Goal: Task Accomplishment & Management: Manage account settings

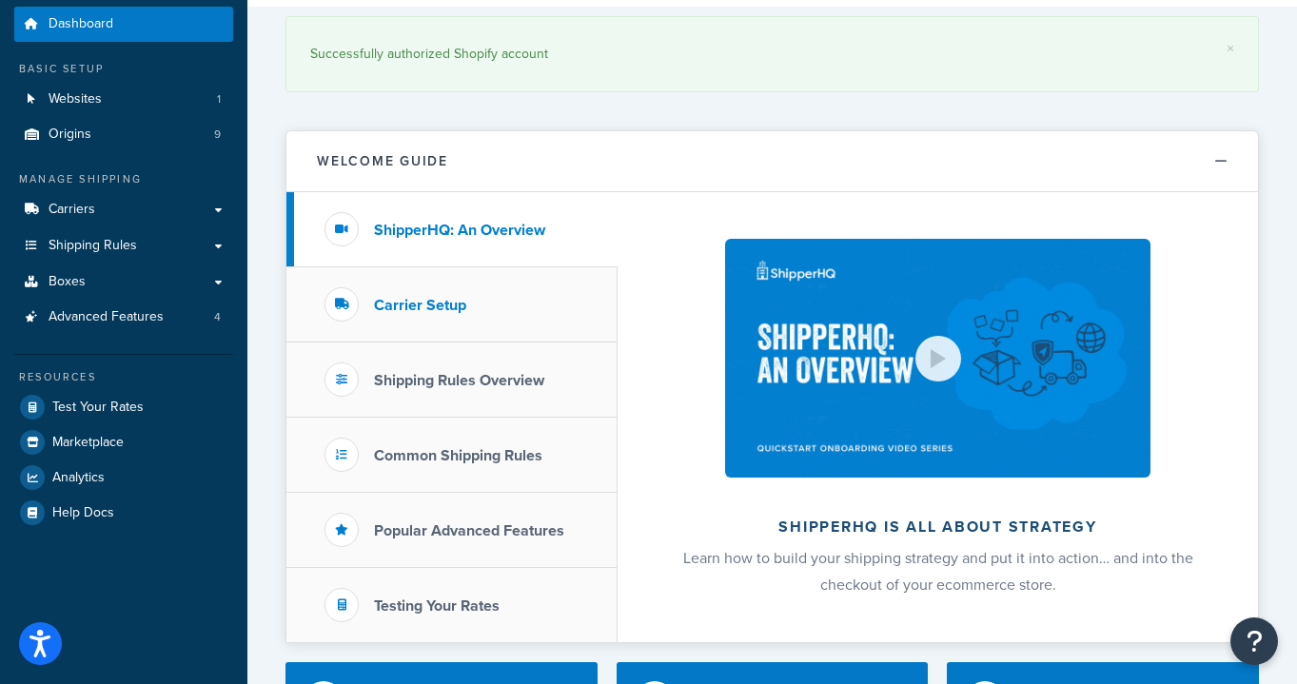
scroll to position [61, 0]
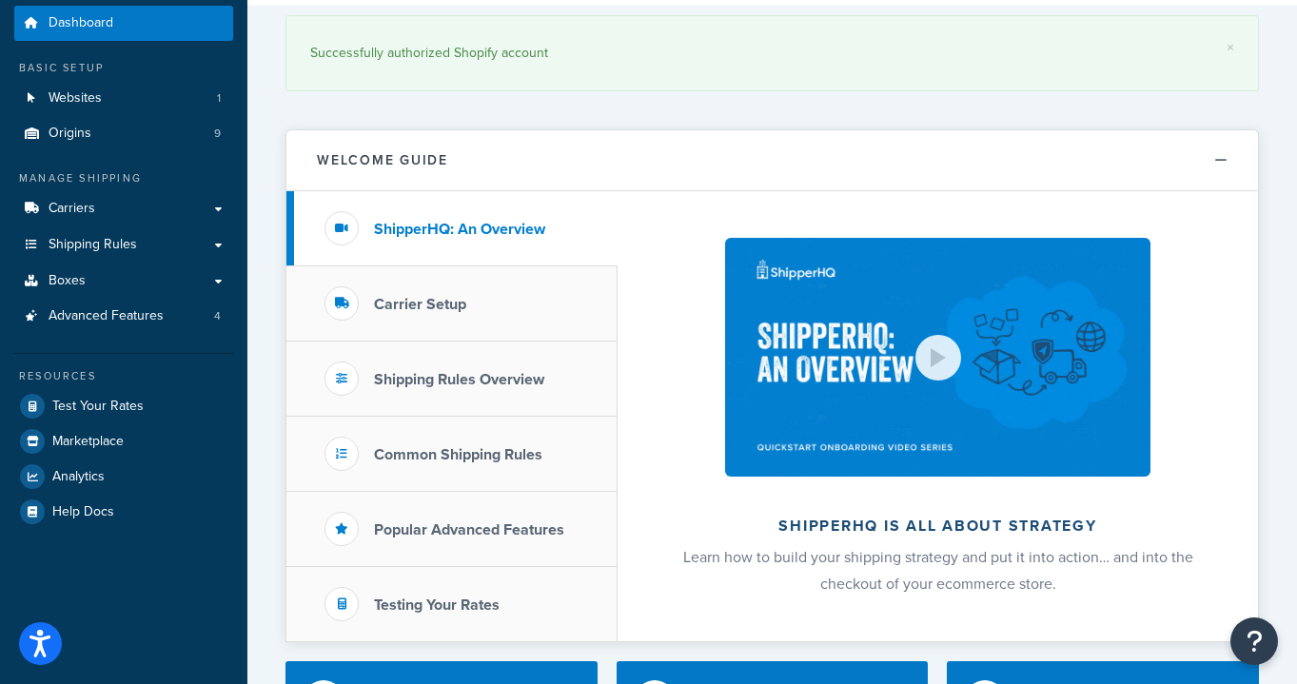
click at [144, 203] on link "Carriers" at bounding box center [123, 208] width 219 height 35
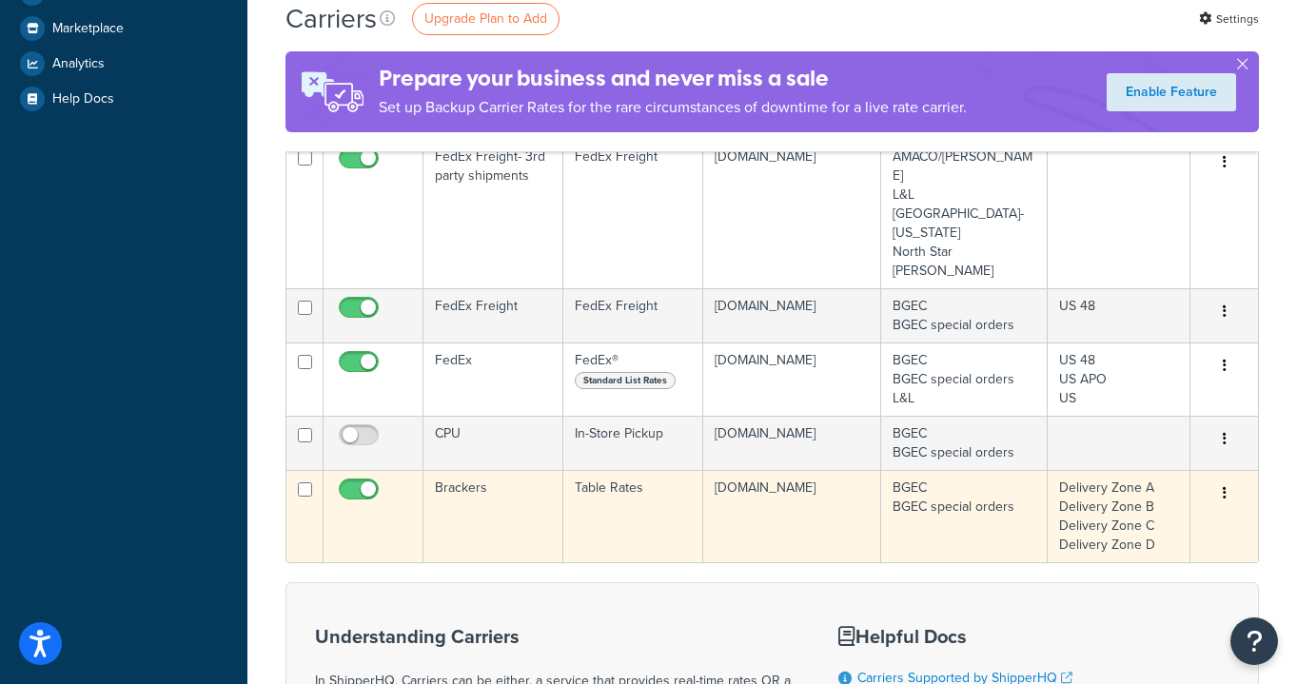
scroll to position [541, 0]
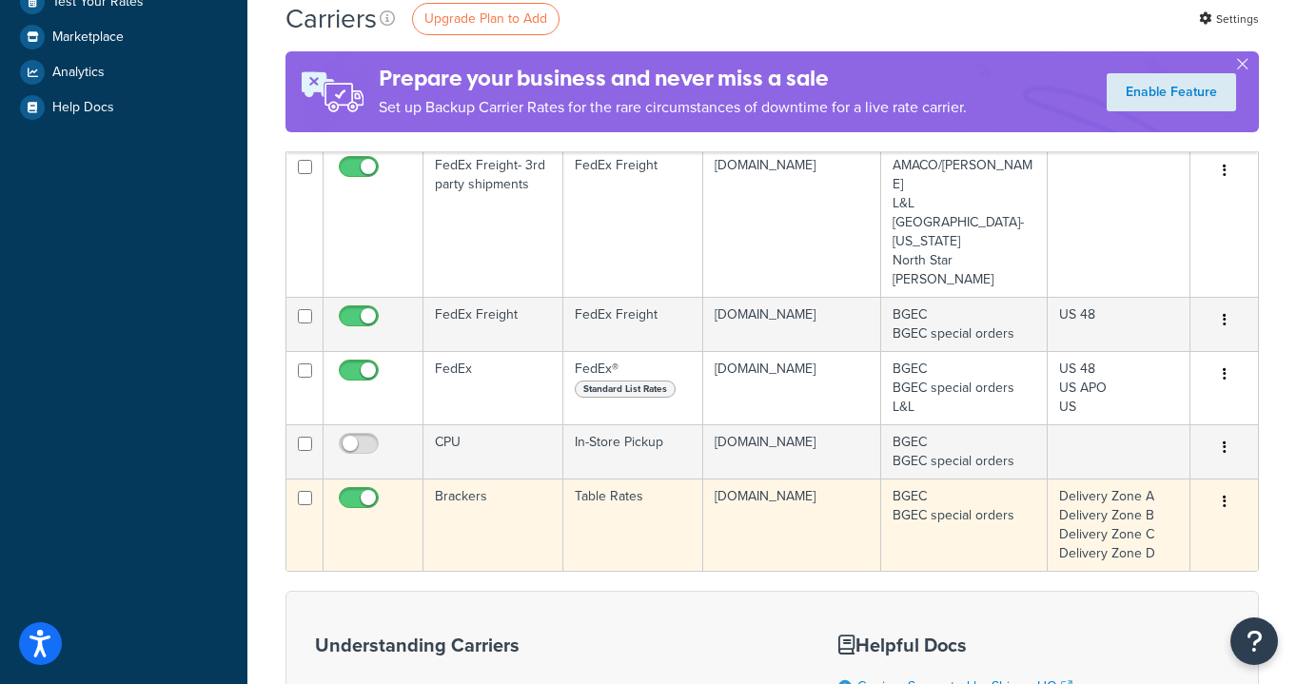
click at [506, 479] on td "Brackers" at bounding box center [494, 525] width 141 height 92
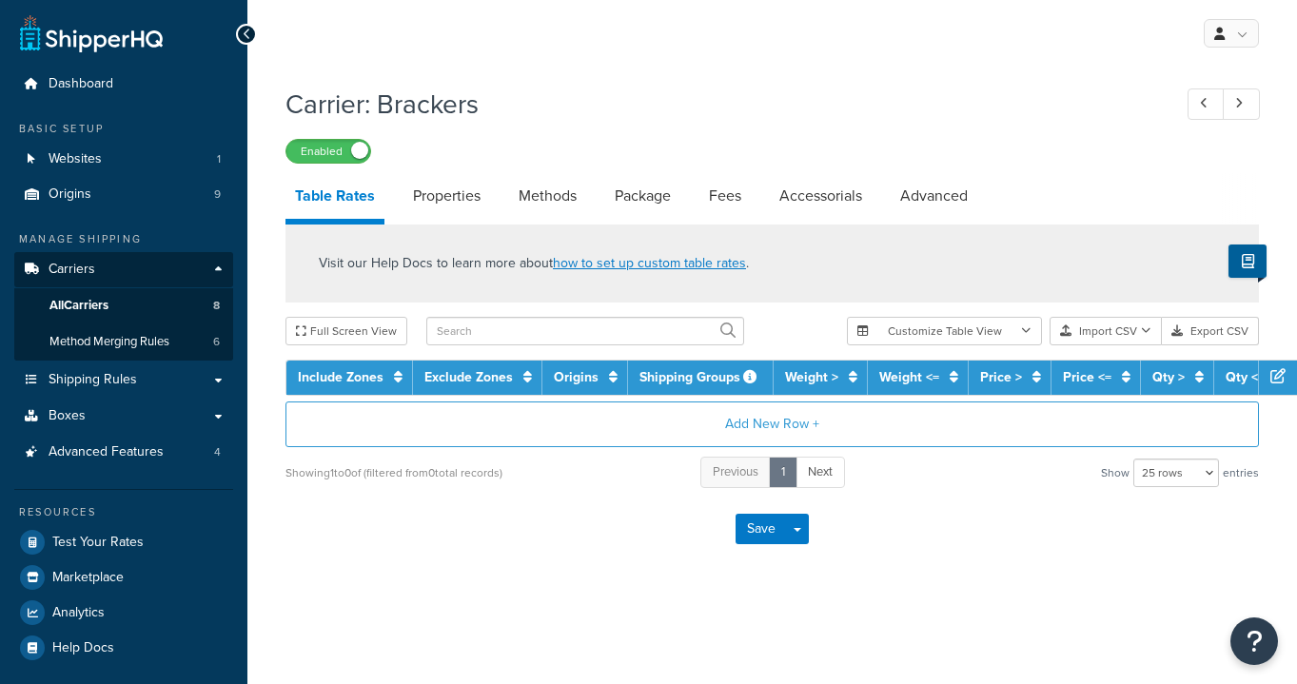
select select "25"
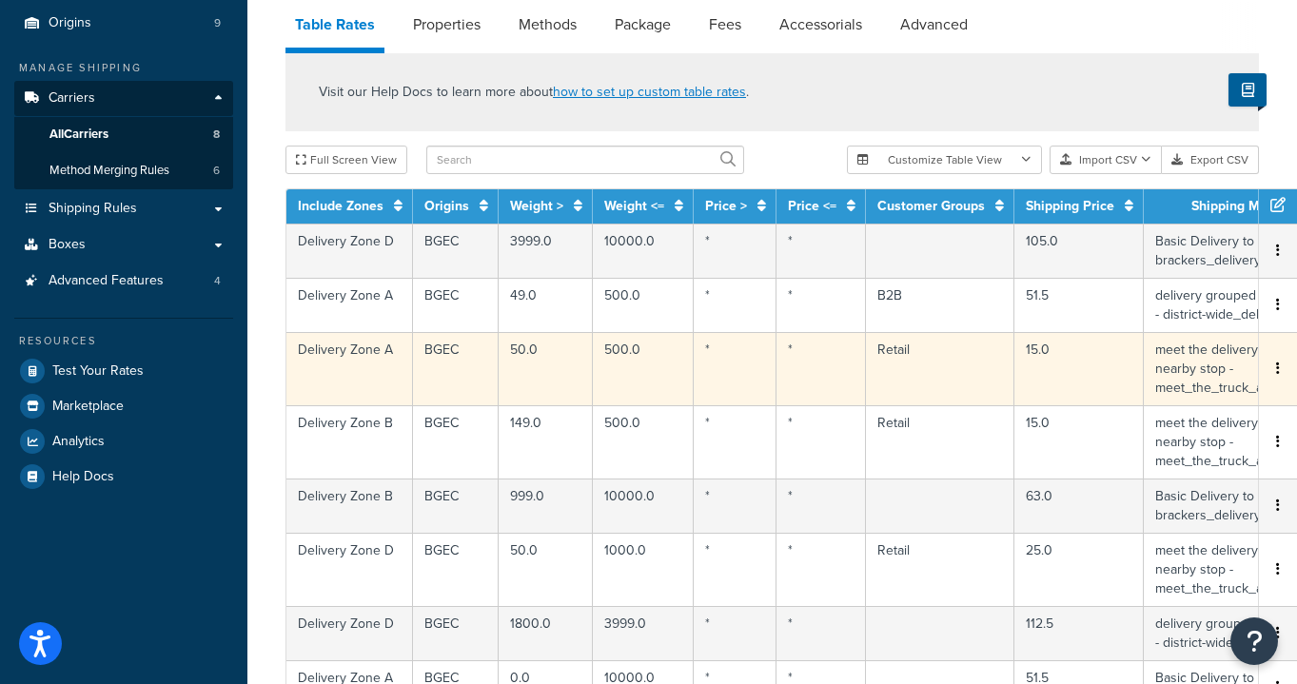
scroll to position [37, 0]
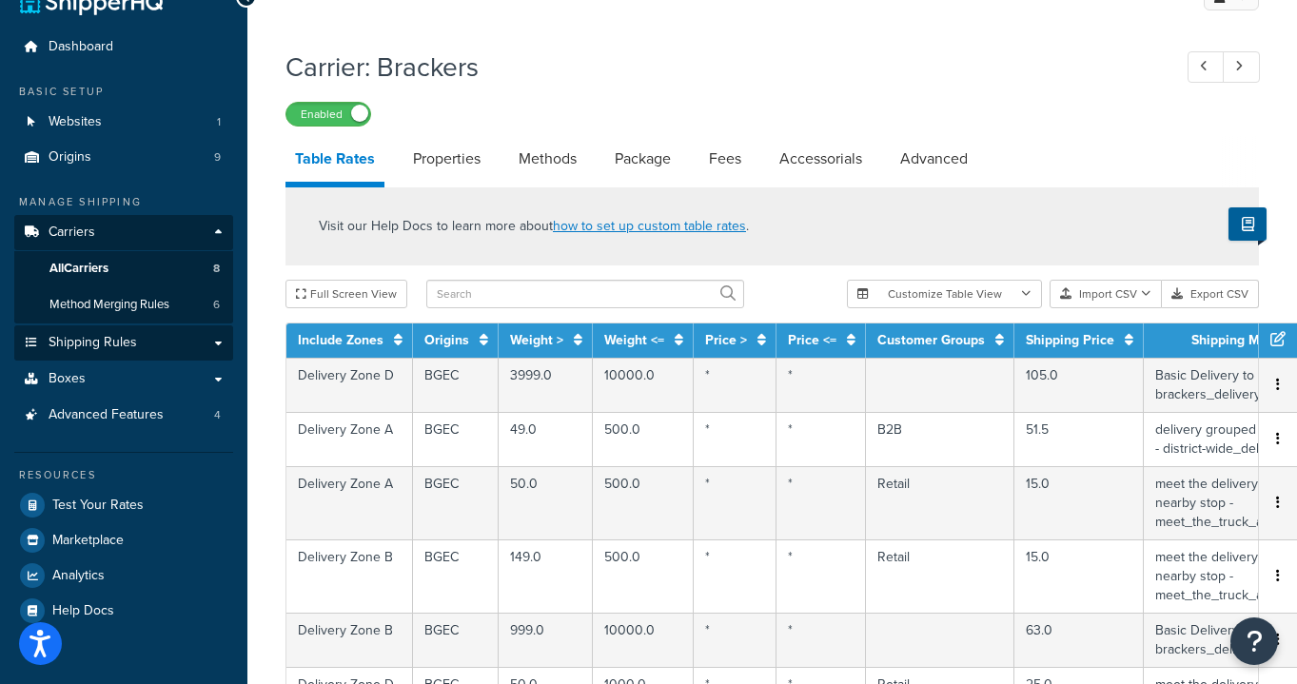
click at [213, 337] on link "Shipping Rules" at bounding box center [123, 343] width 219 height 35
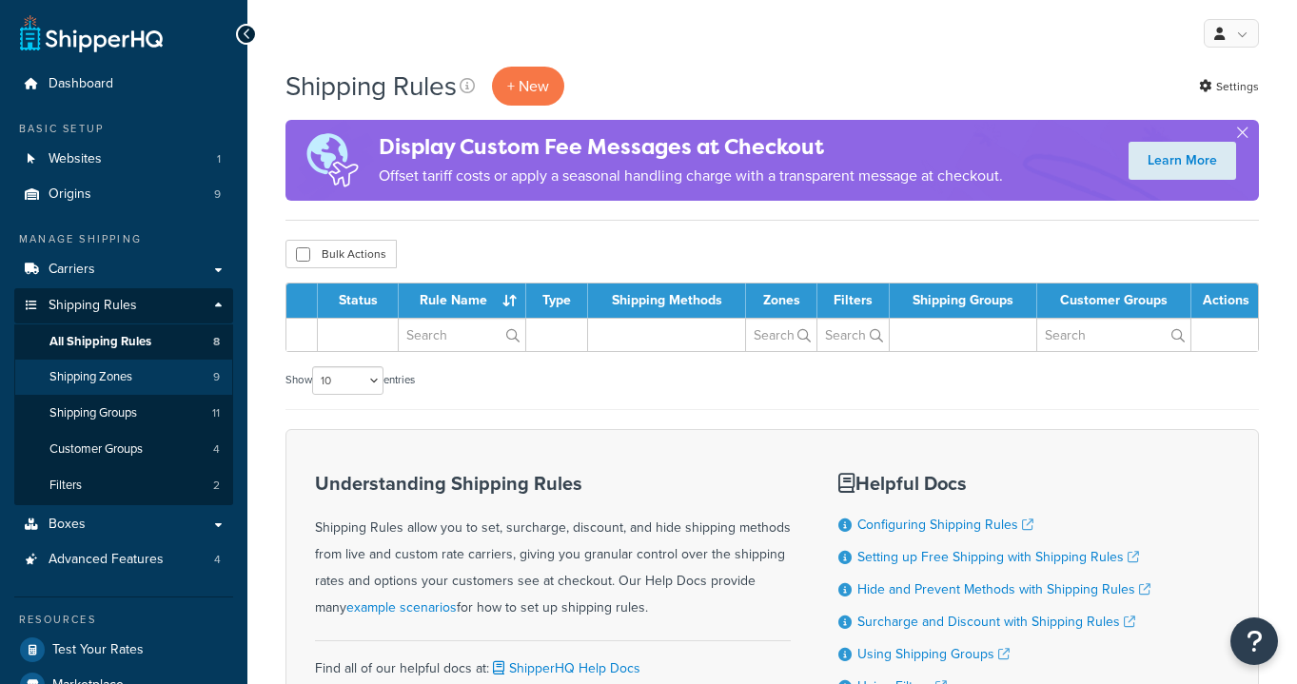
click at [140, 372] on link "Shipping Zones 9" at bounding box center [123, 377] width 219 height 35
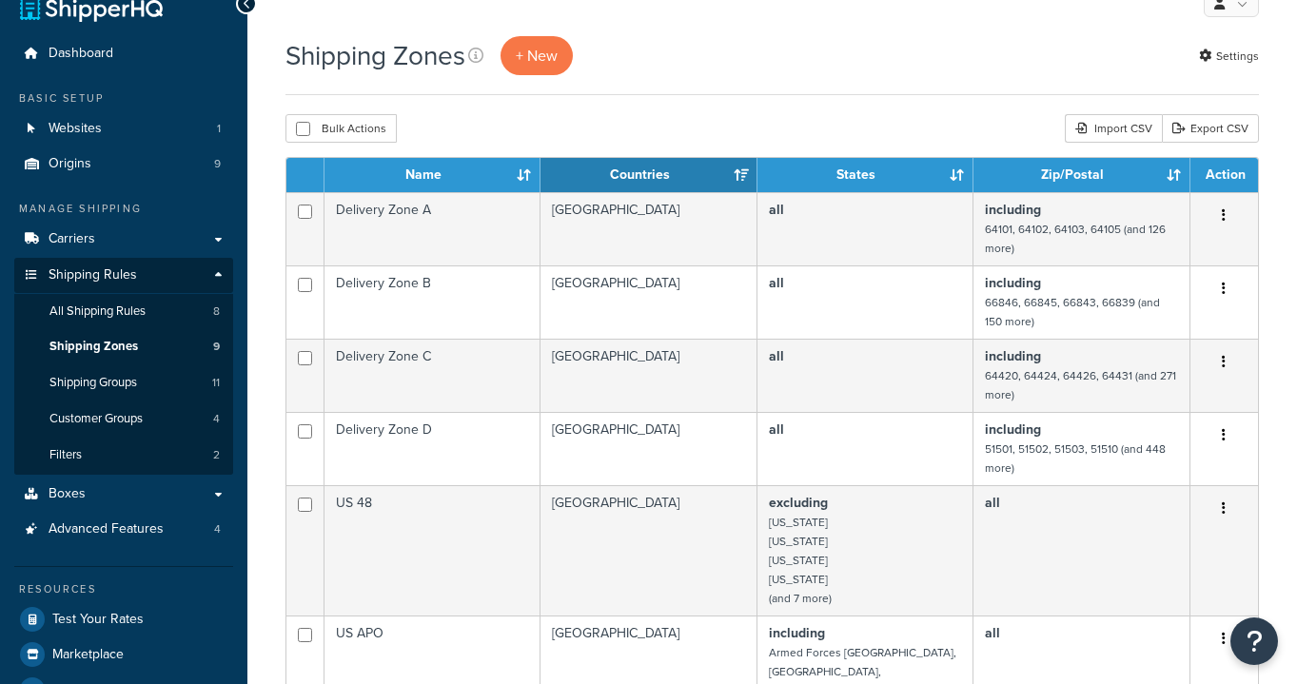
scroll to position [40, 0]
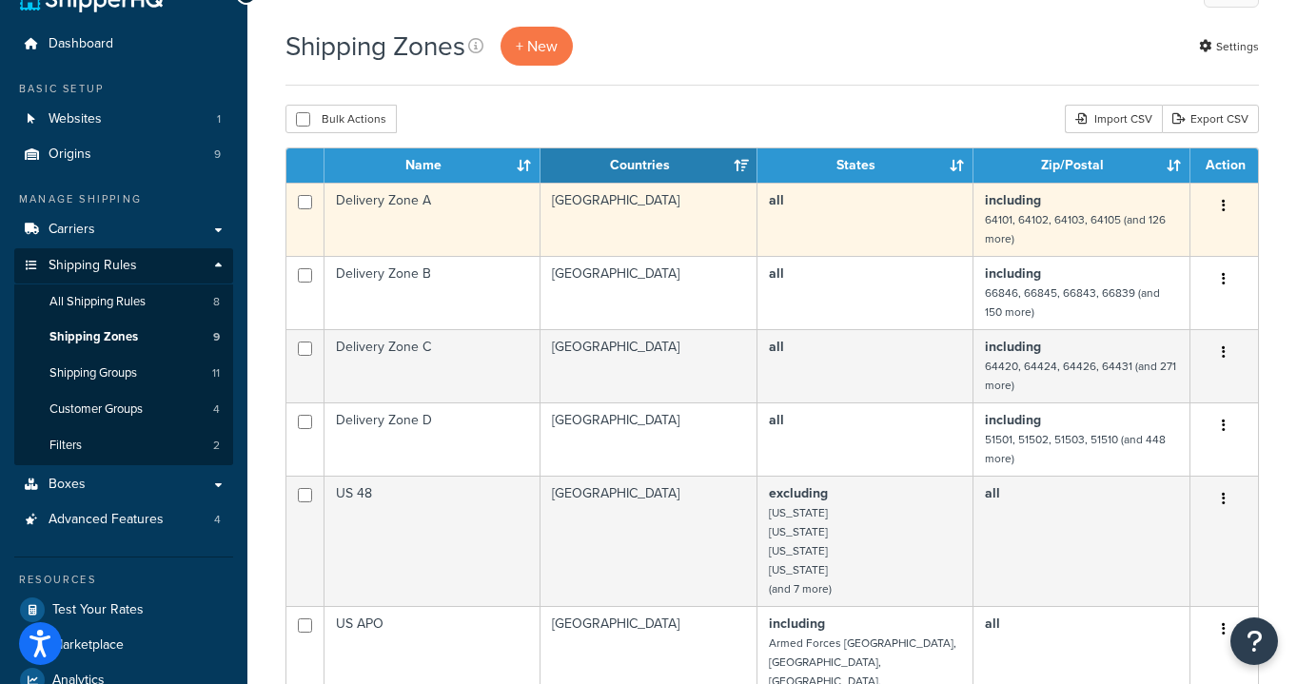
click at [424, 207] on td "Delivery Zone A" at bounding box center [433, 219] width 216 height 73
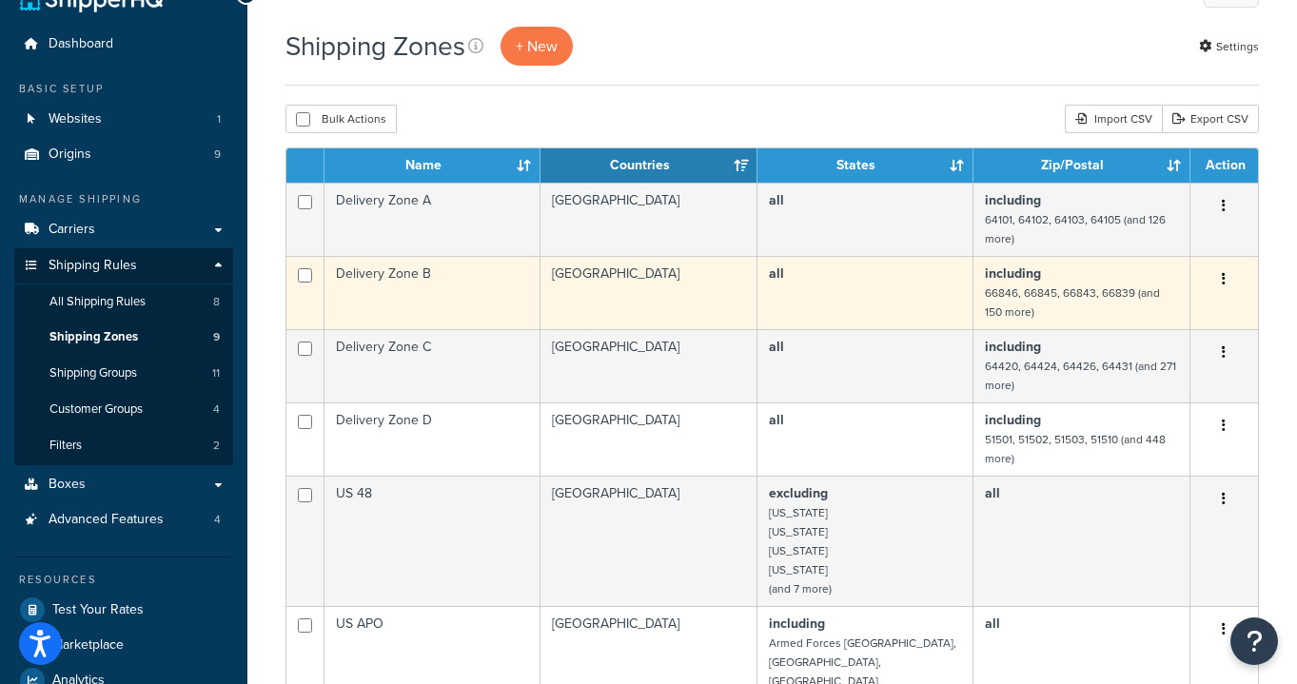
click at [431, 281] on td "Delivery Zone B" at bounding box center [433, 292] width 216 height 73
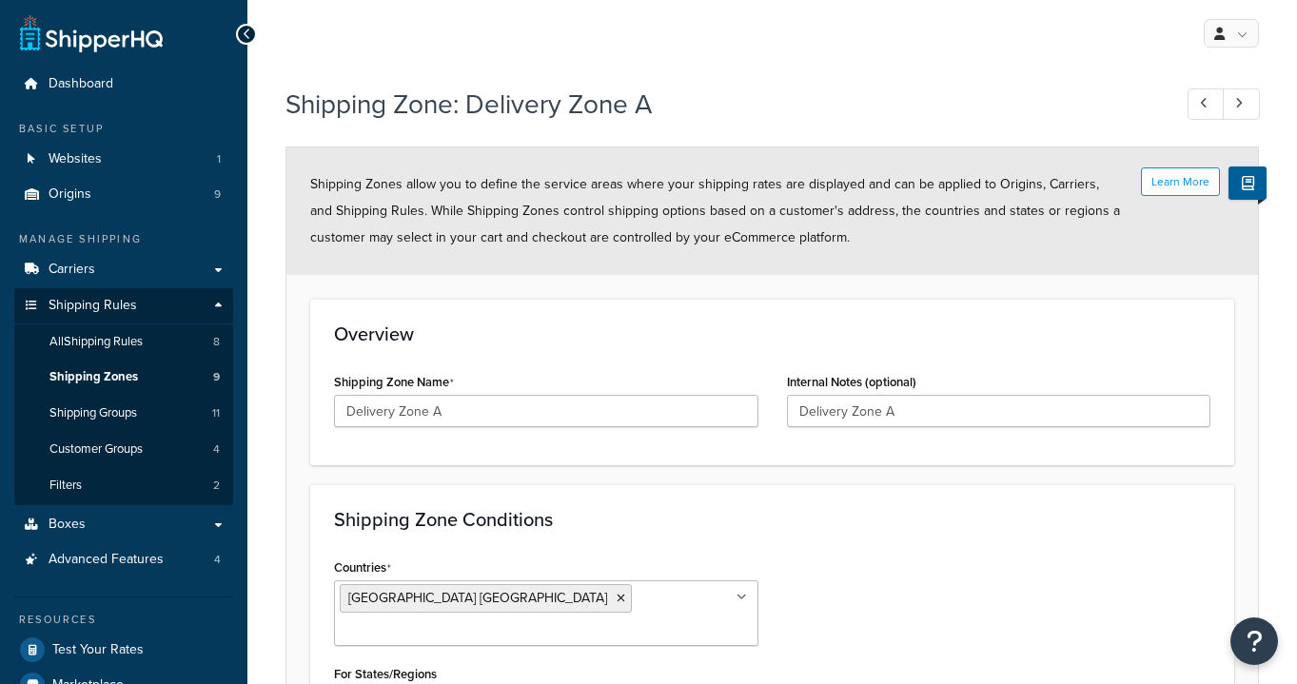
select select "including"
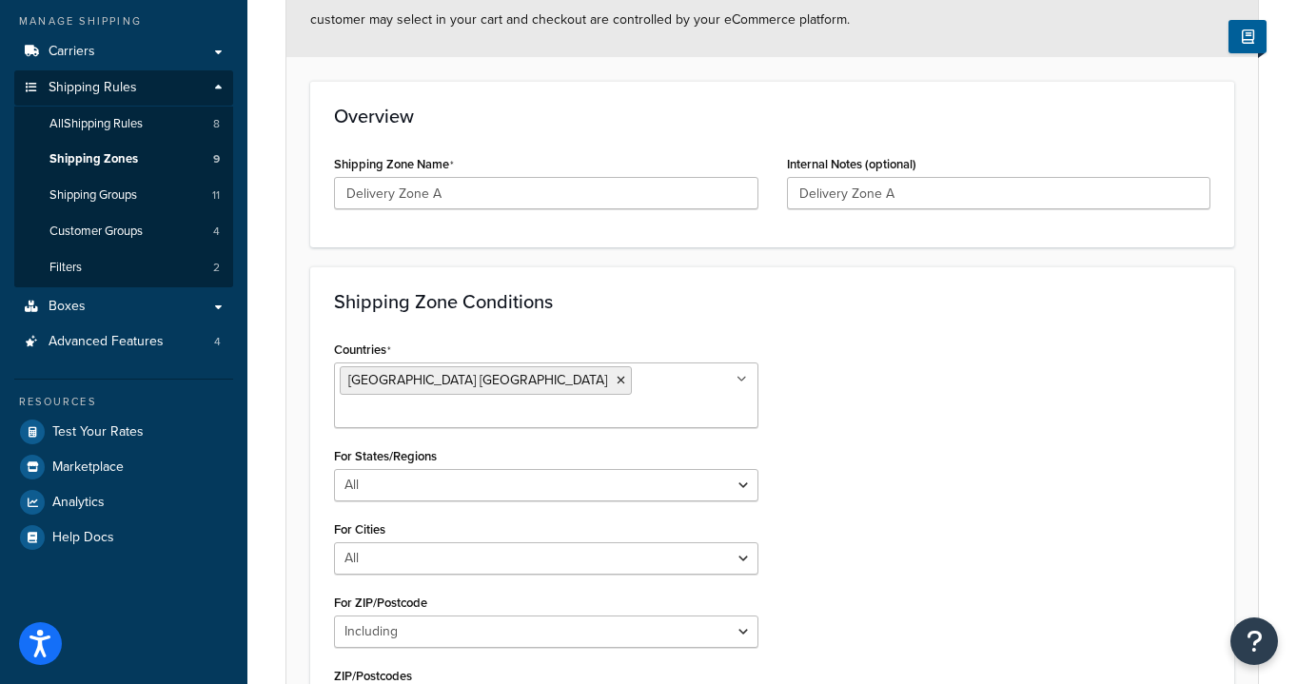
scroll to position [483, 0]
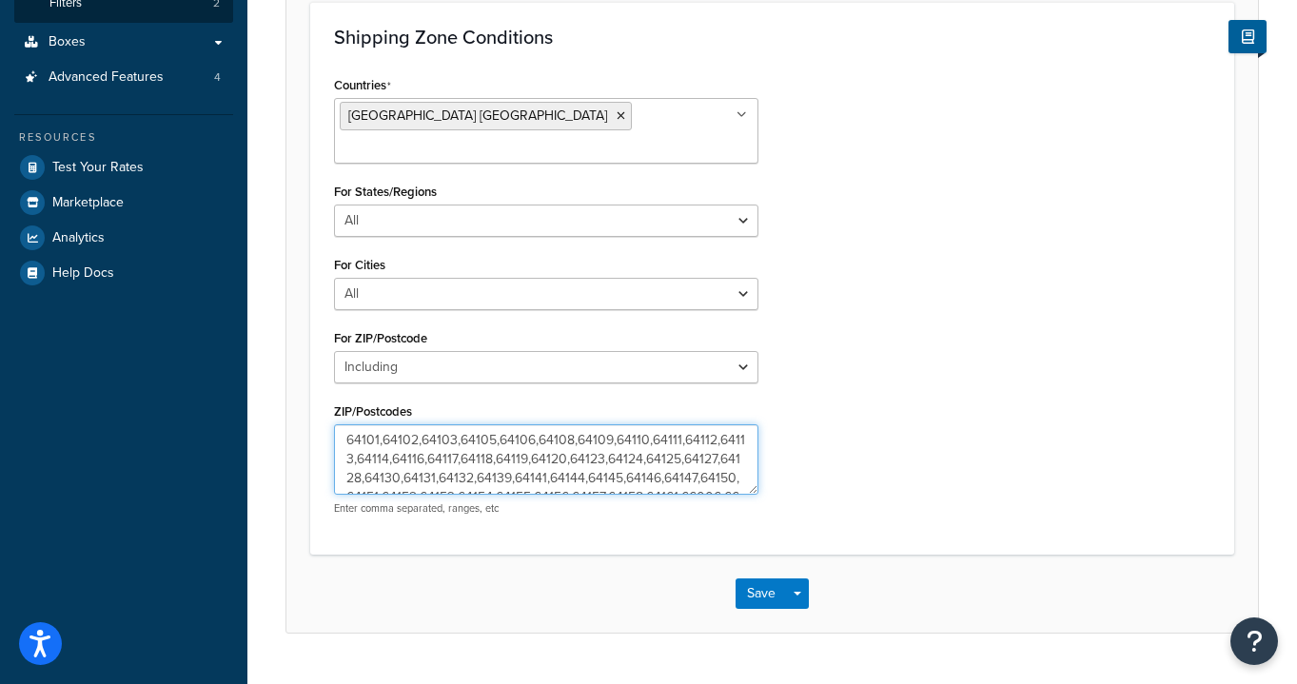
click at [502, 434] on textarea "64101,64102,64103,64105,64106,64108,64109,64110,64111,64112,64113,64114,64116,6…" at bounding box center [546, 459] width 424 height 70
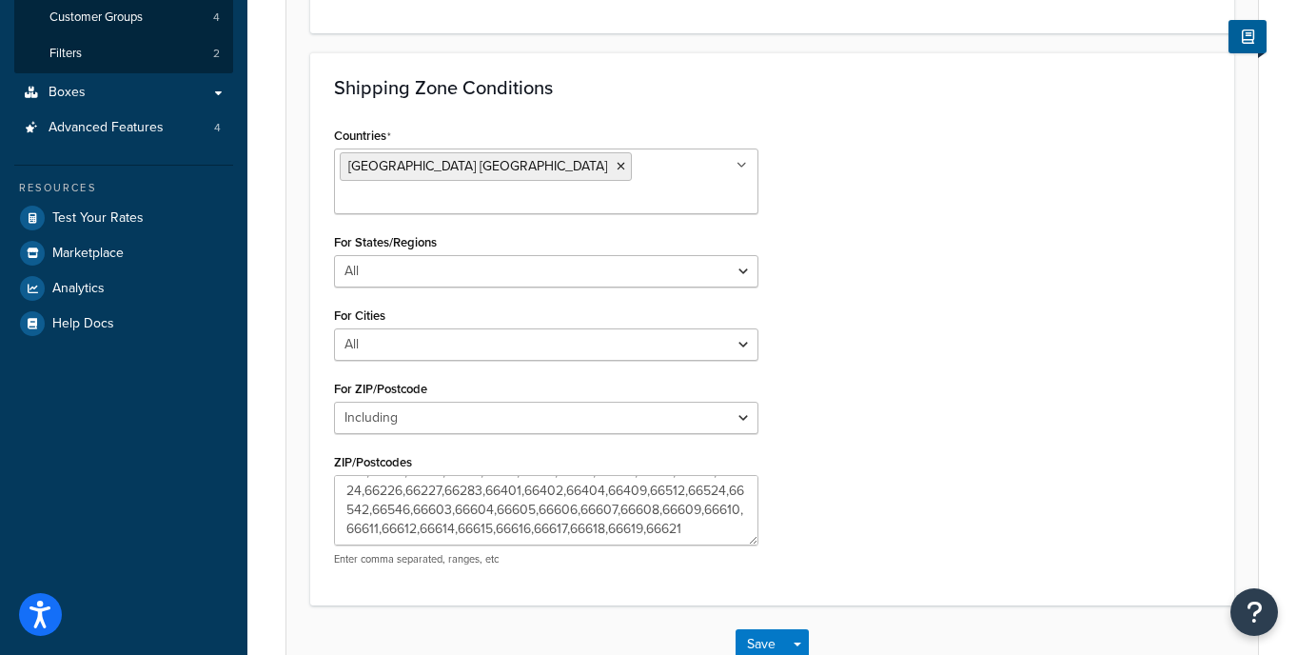
scroll to position [190, 0]
click at [960, 403] on div "Countries United States USA All Countries ALL Afghanistan AFG Albania ALB Alger…" at bounding box center [772, 351] width 905 height 459
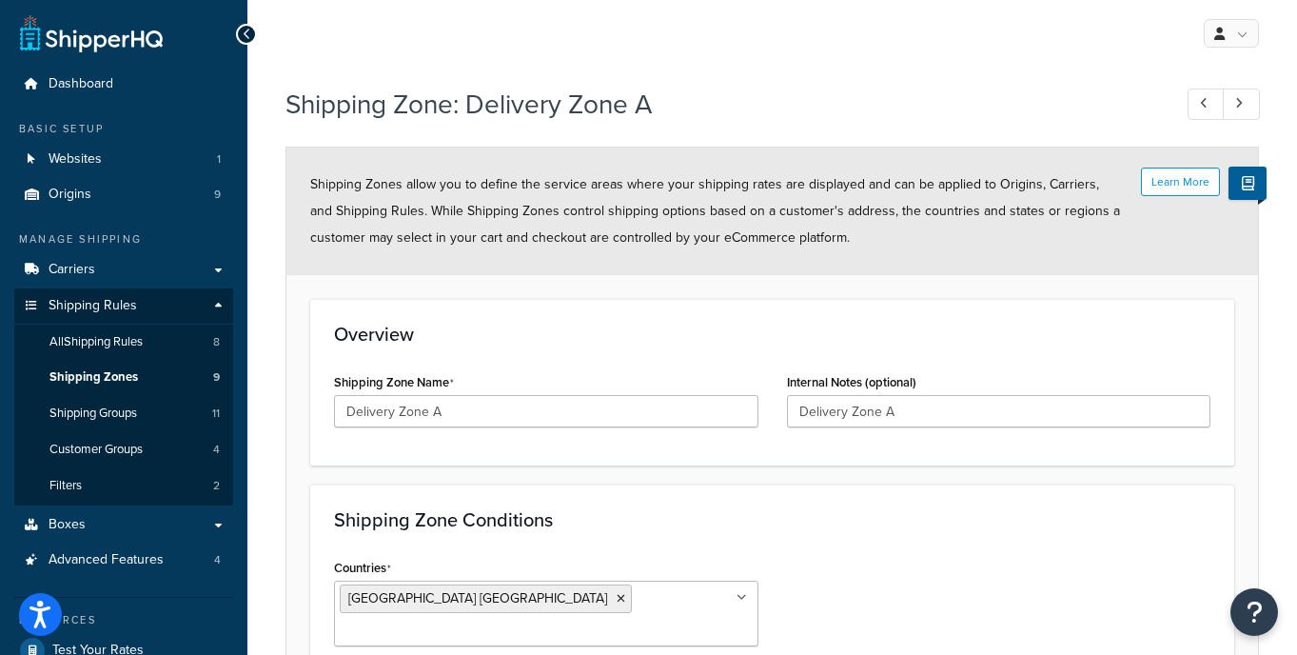
scroll to position [0, 0]
click at [257, 33] on div "My Profile Billing Global Settings Contact Us Logout" at bounding box center [772, 33] width 1050 height 67
click at [247, 33] on icon at bounding box center [247, 34] width 9 height 13
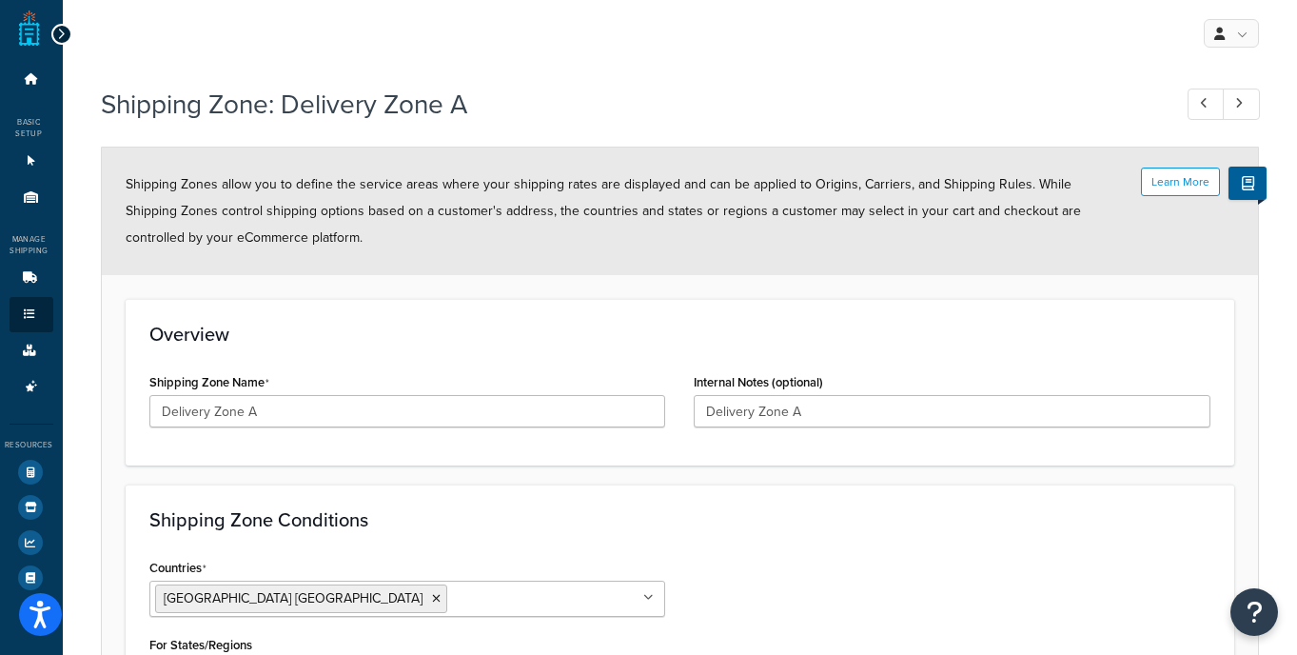
scroll to position [152, 0]
click at [54, 38] on div at bounding box center [61, 34] width 21 height 21
click at [57, 35] on icon at bounding box center [61, 34] width 9 height 13
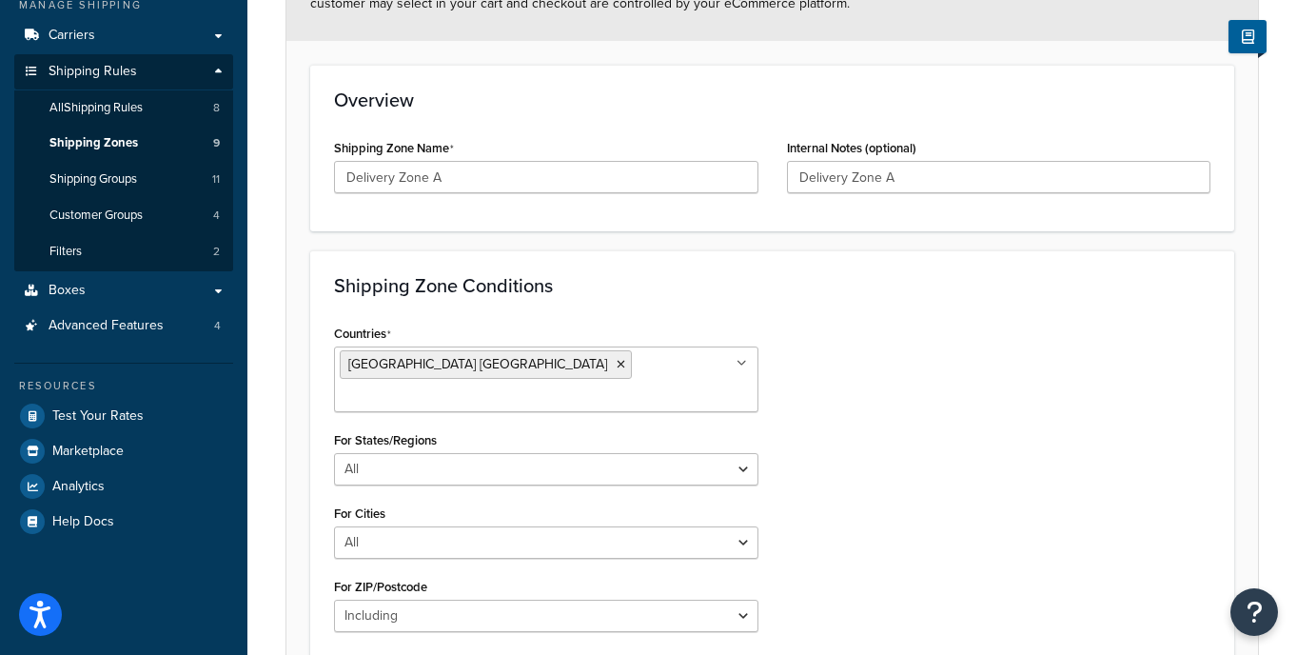
scroll to position [526, 0]
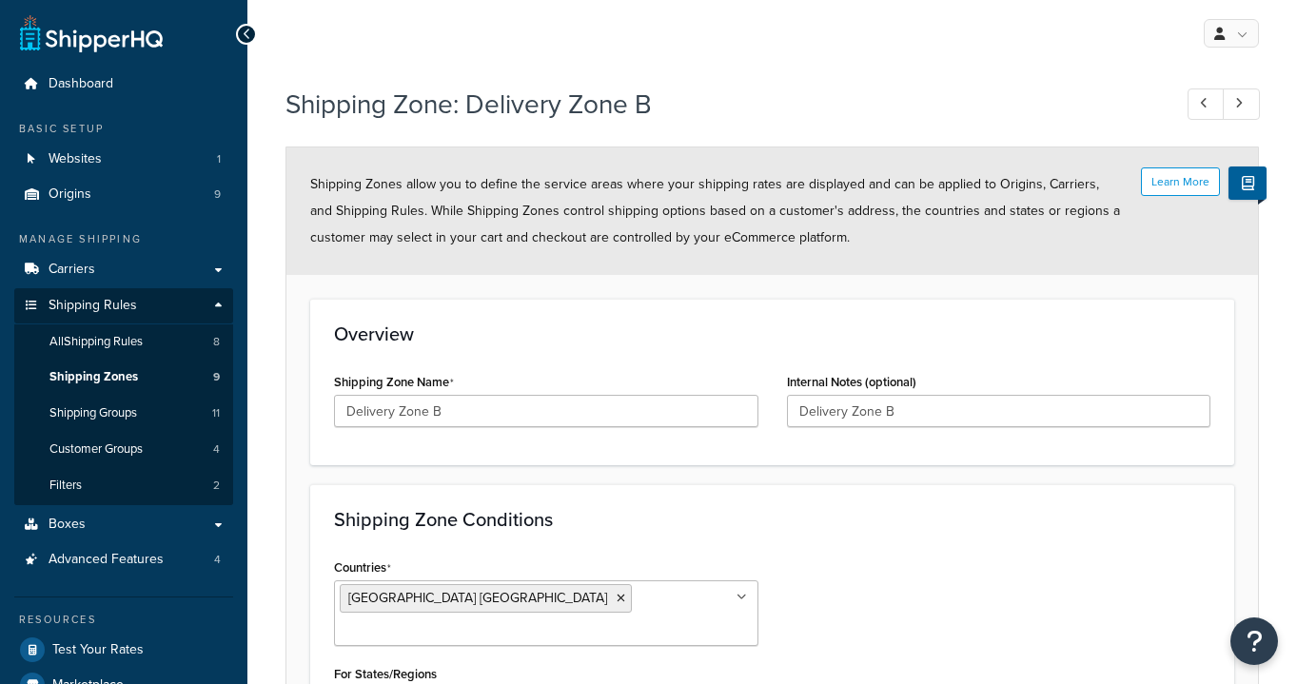
select select "including"
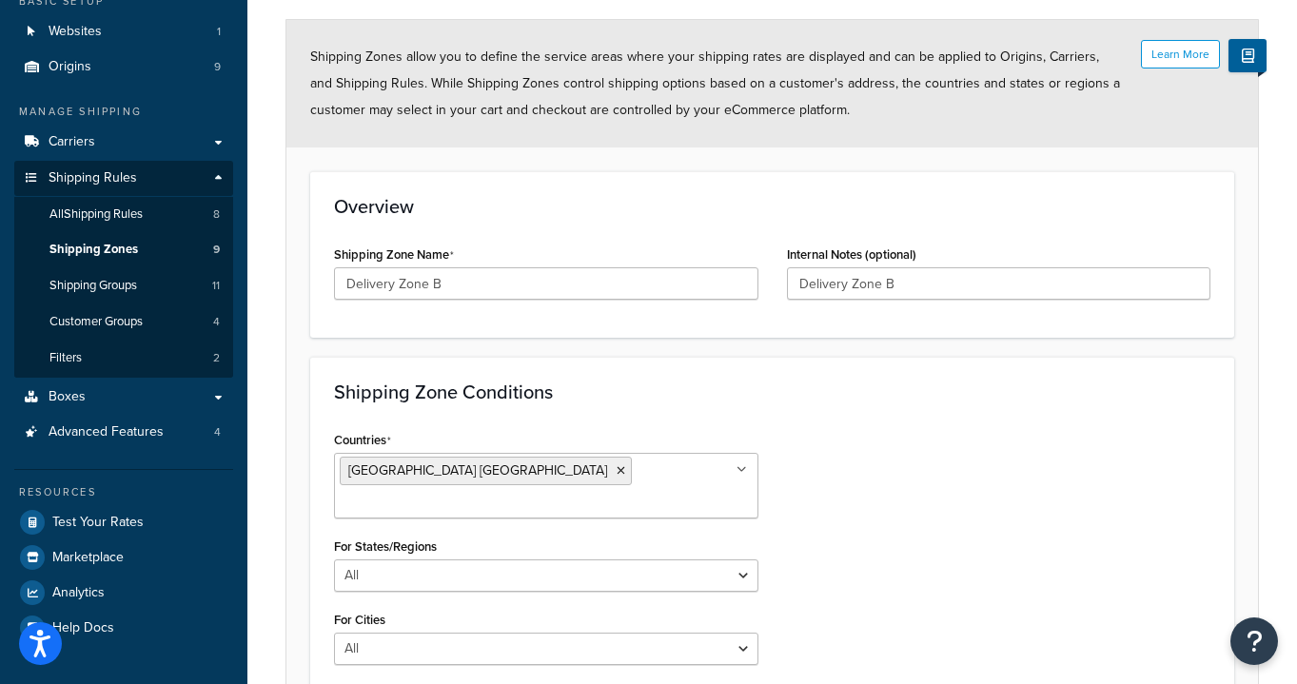
scroll to position [334, 0]
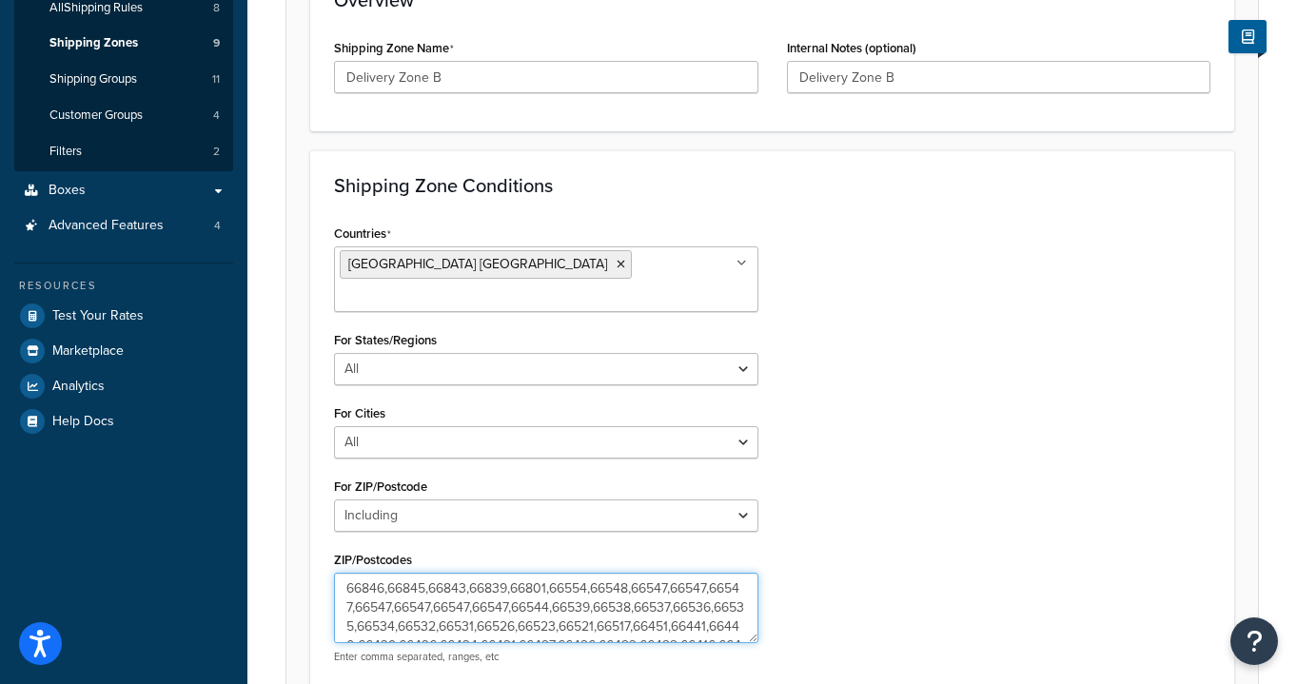
click at [457, 573] on textarea "66846,66845,66843,66839,66801,66554,66548,66547,66547,66547,66547,66547,66547,6…" at bounding box center [546, 608] width 424 height 70
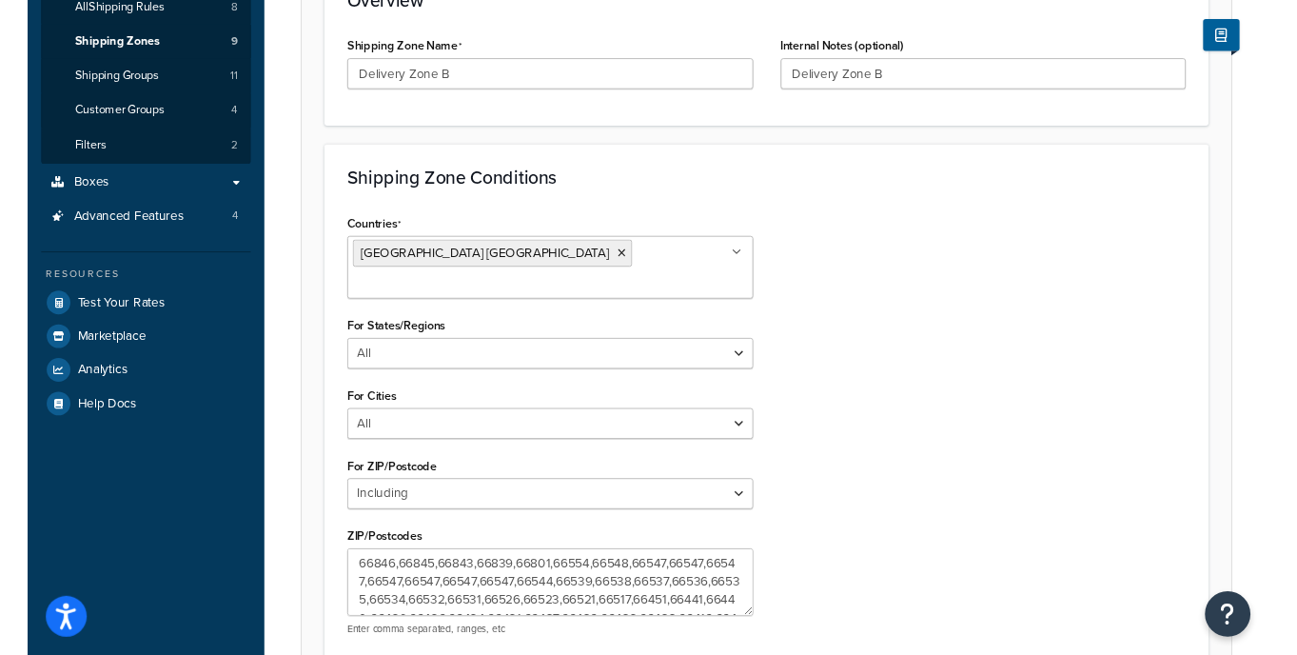
scroll to position [190, 0]
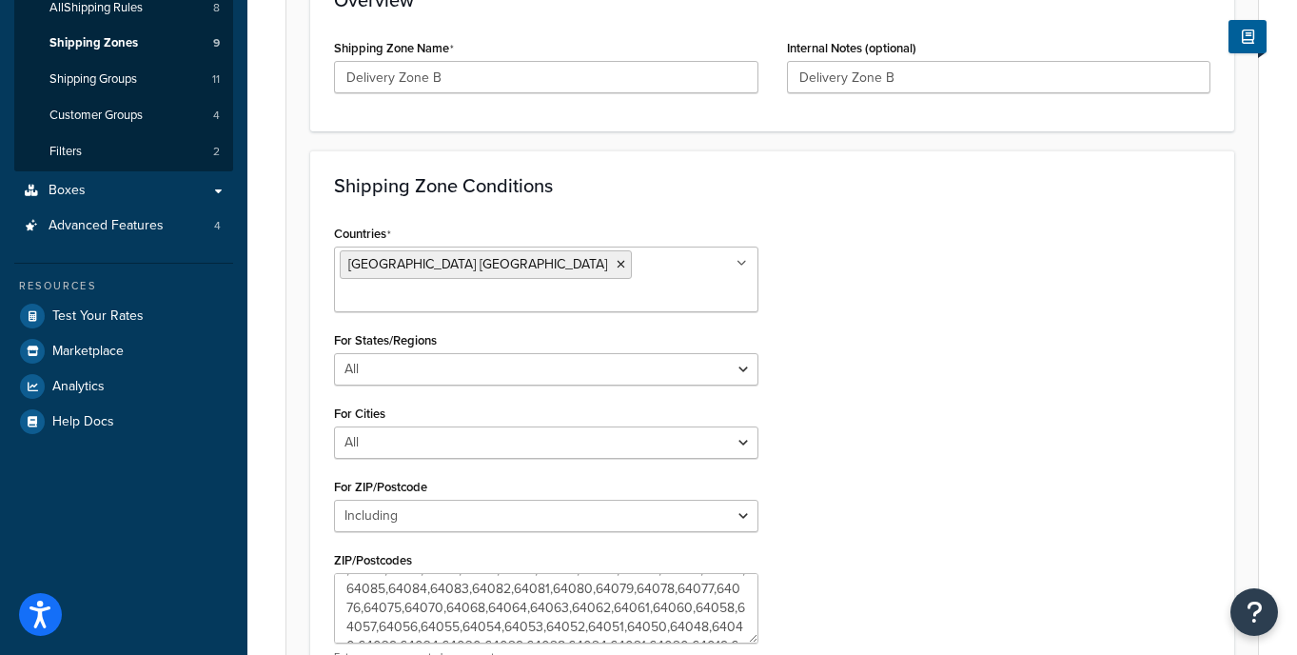
click at [969, 507] on div "Countries [GEOGRAPHIC_DATA] [GEOGRAPHIC_DATA] All Countries ALL [GEOGRAPHIC_DAT…" at bounding box center [772, 449] width 905 height 459
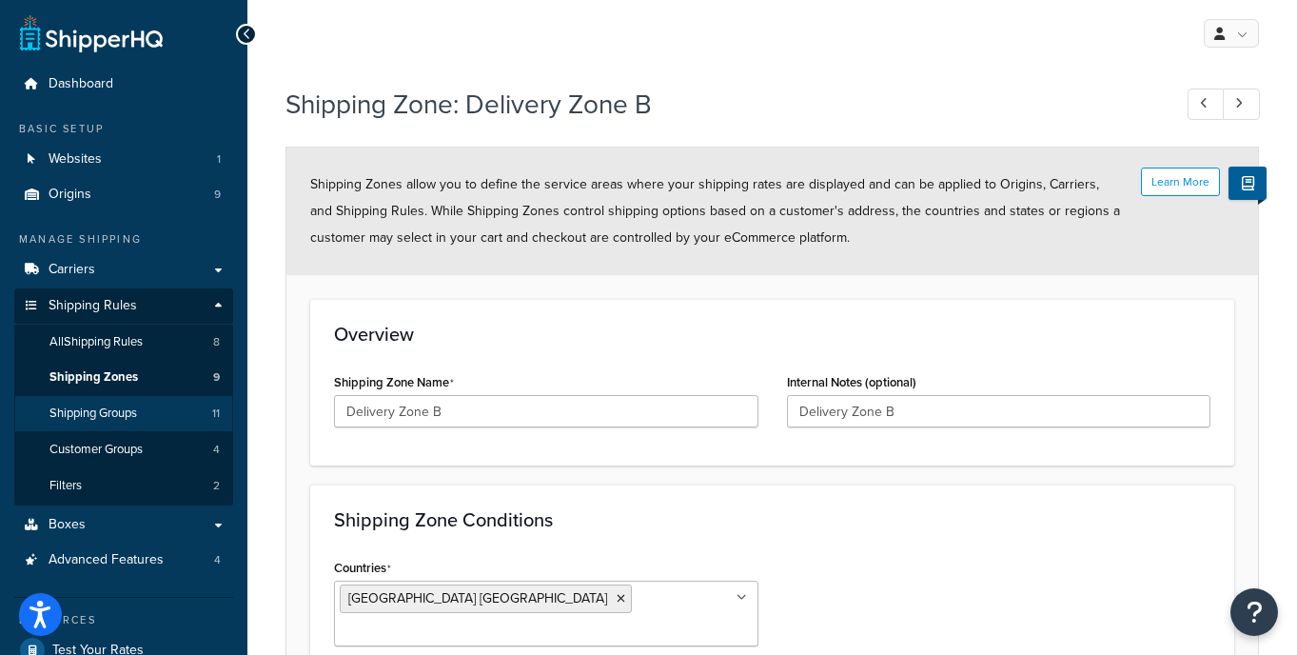
scroll to position [0, 0]
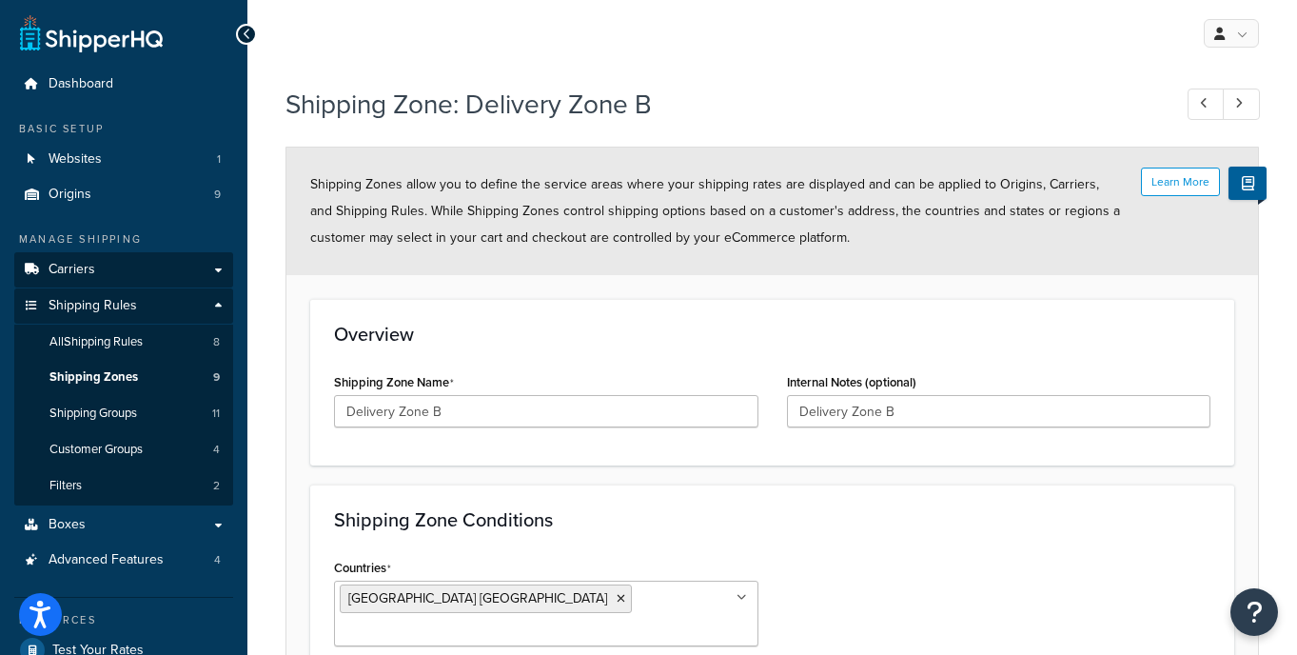
click at [172, 257] on link "Carriers" at bounding box center [123, 269] width 219 height 35
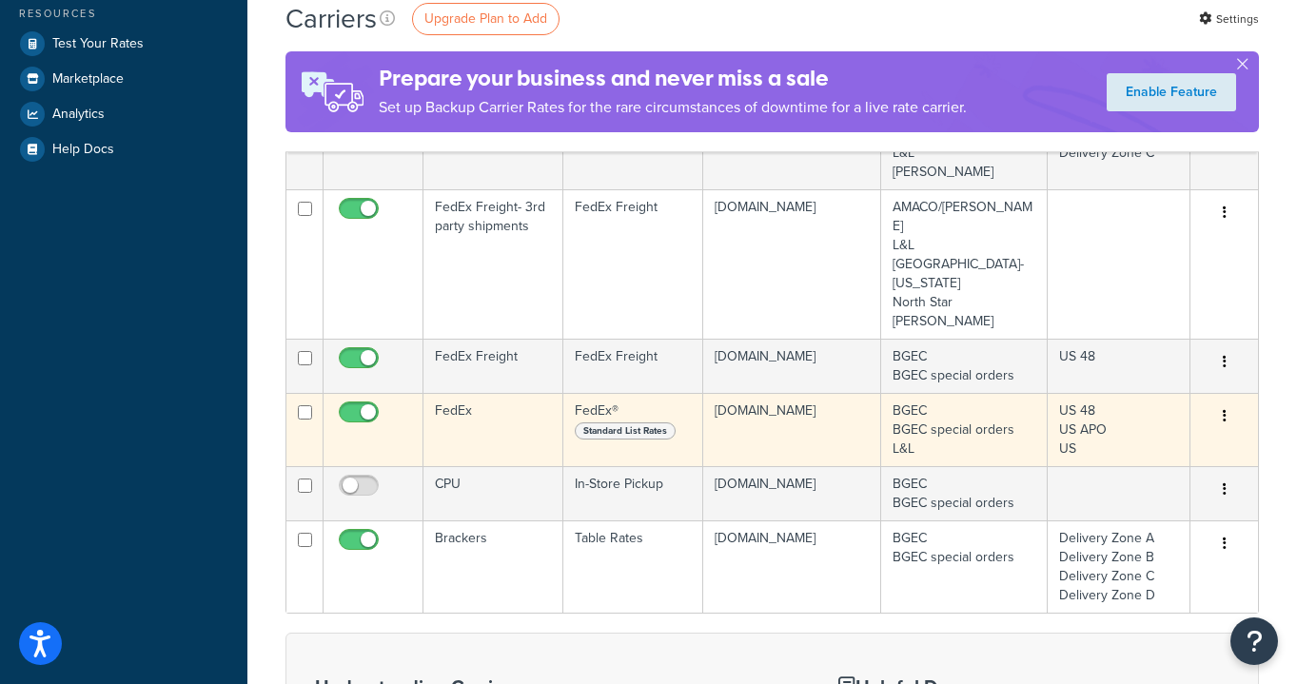
scroll to position [570, 0]
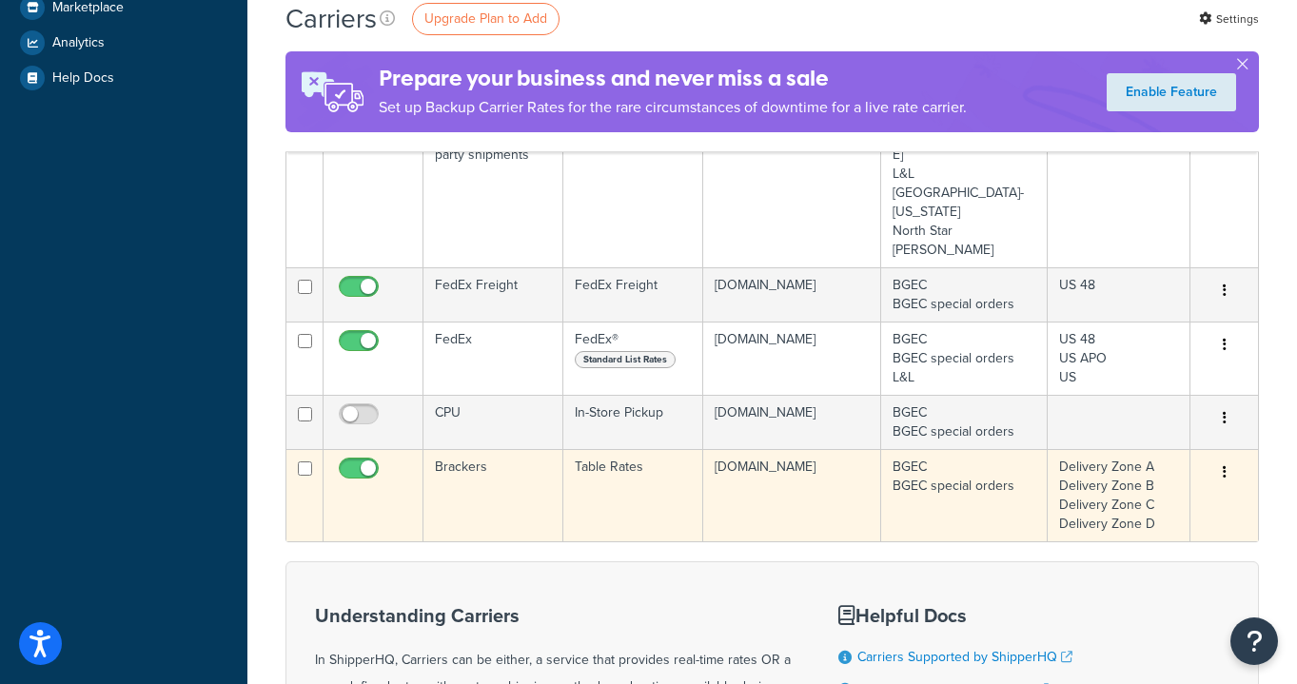
click at [500, 449] on td "Brackers" at bounding box center [494, 495] width 141 height 92
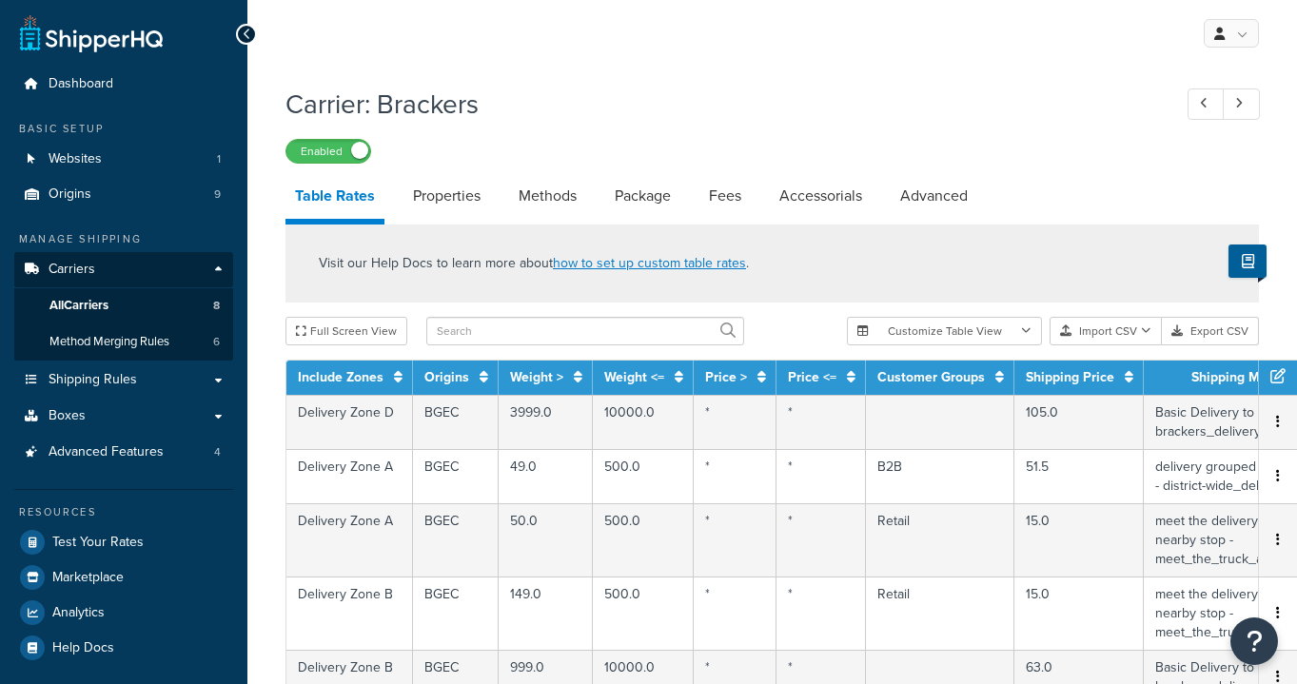
select select "25"
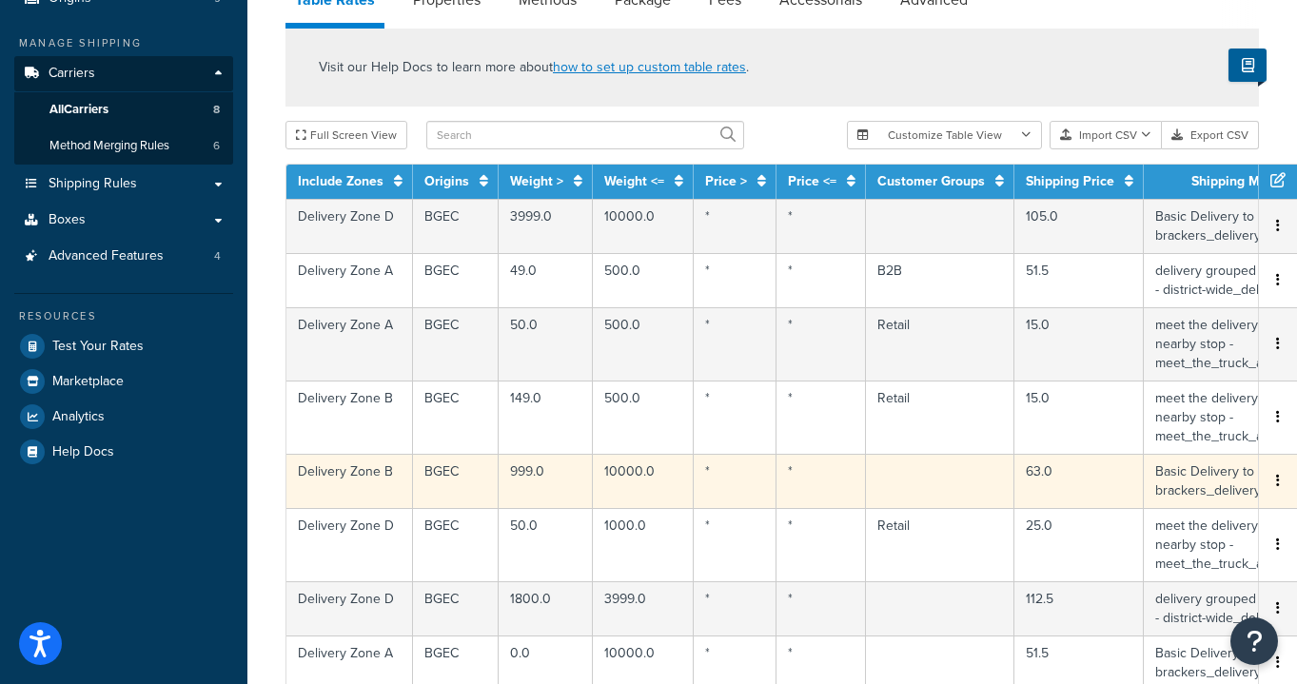
scroll to position [199, 0]
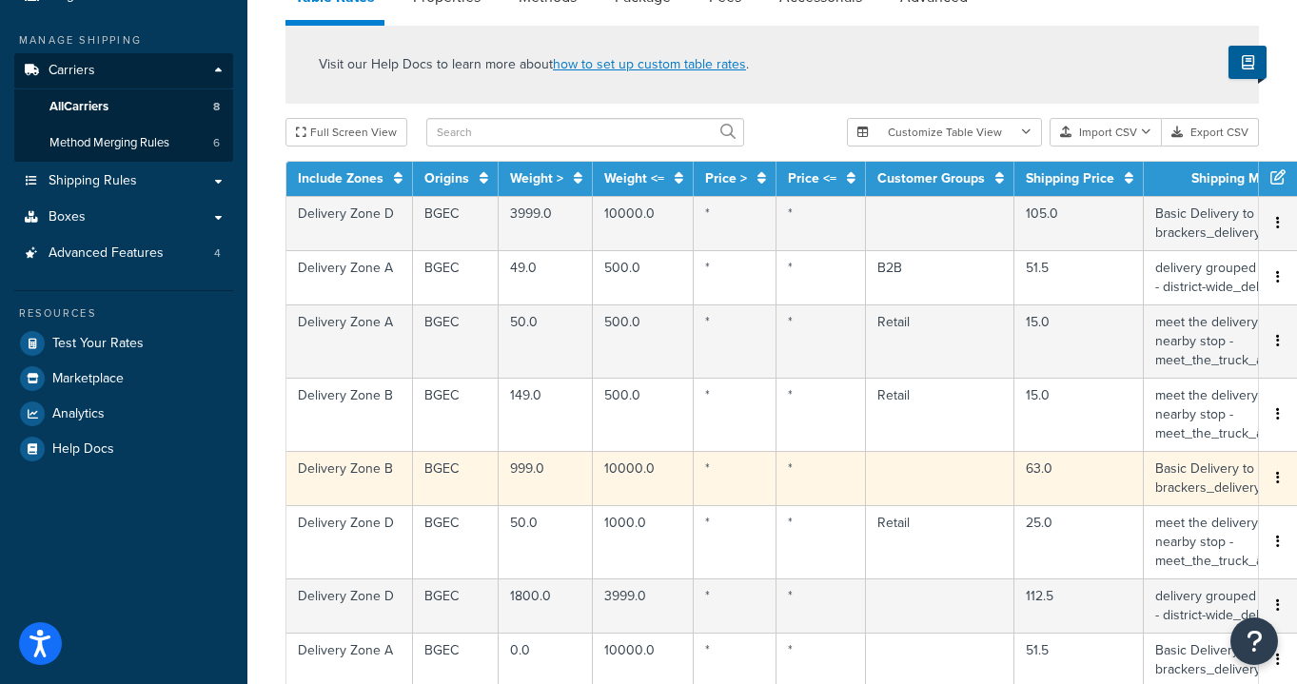
click at [404, 471] on td "Delivery Zone B" at bounding box center [349, 478] width 127 height 54
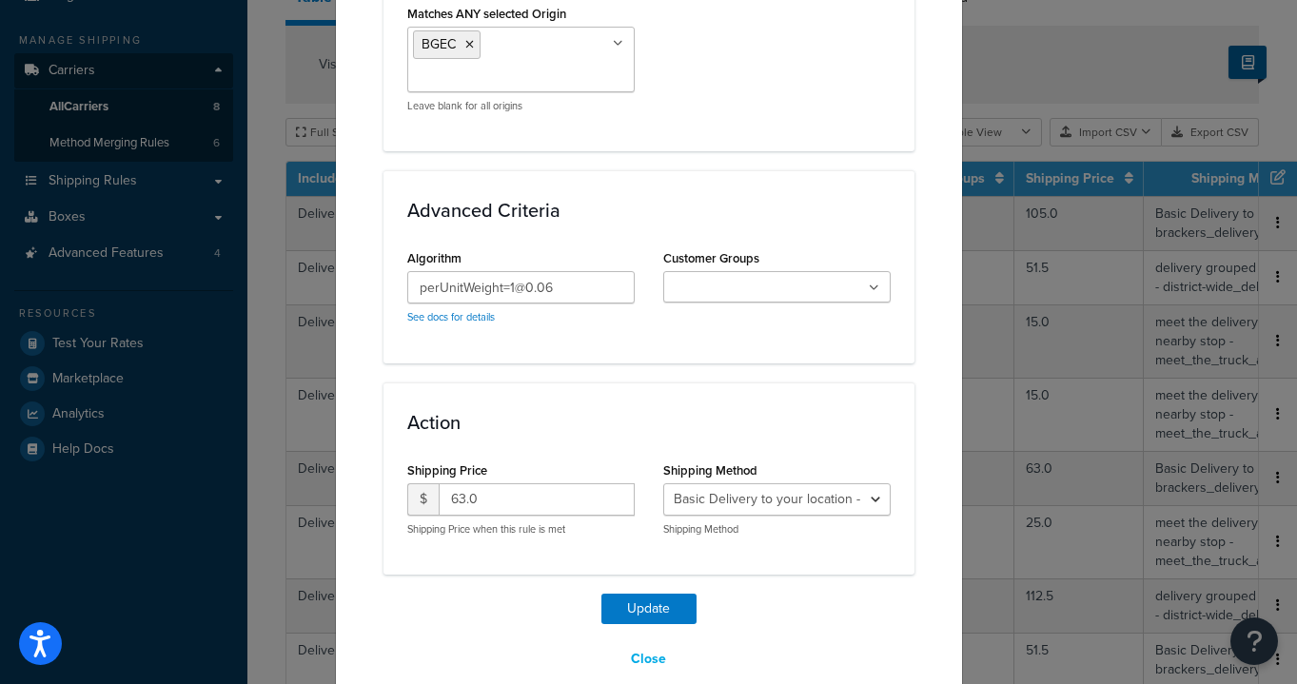
scroll to position [1547, 0]
click at [652, 658] on button "Close" at bounding box center [649, 661] width 60 height 32
